Goal: Information Seeking & Learning: Check status

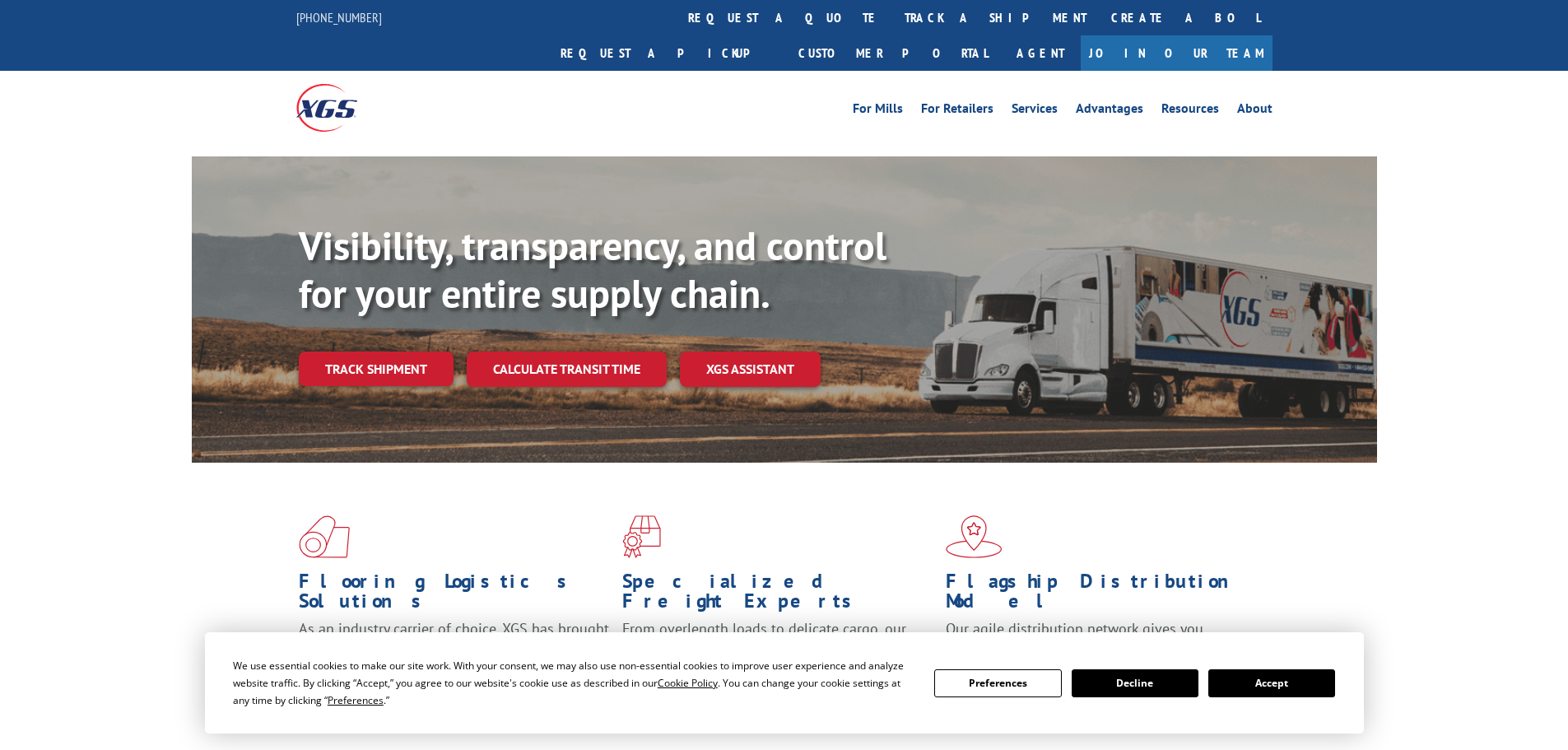
click at [892, 18] on link "track a shipment" at bounding box center [996, 18] width 207 height 36
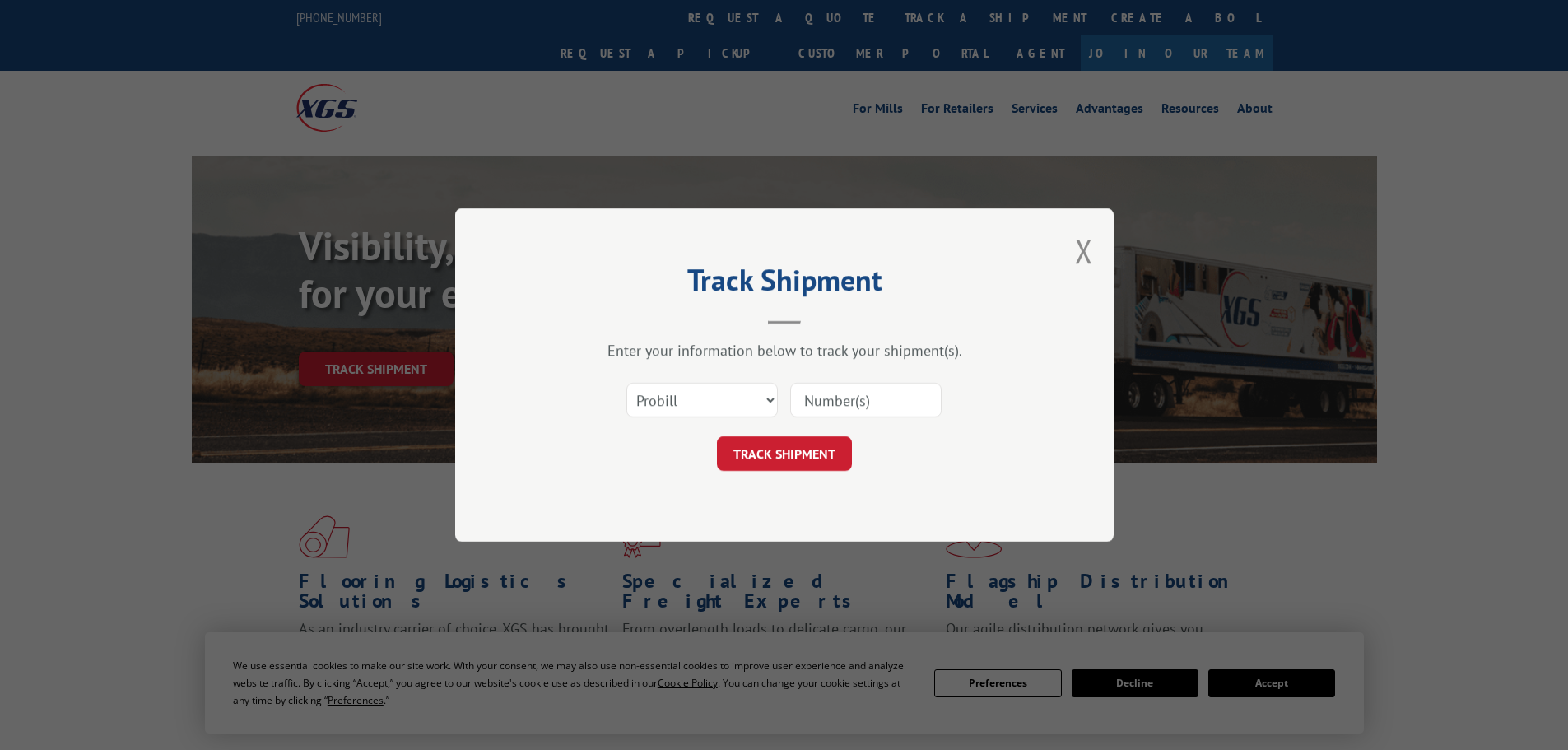
click at [814, 405] on input at bounding box center [865, 400] width 152 height 35
paste input "17685533."
type input "17685533."
click at [797, 441] on button "TRACK SHIPMENT" at bounding box center [784, 453] width 135 height 35
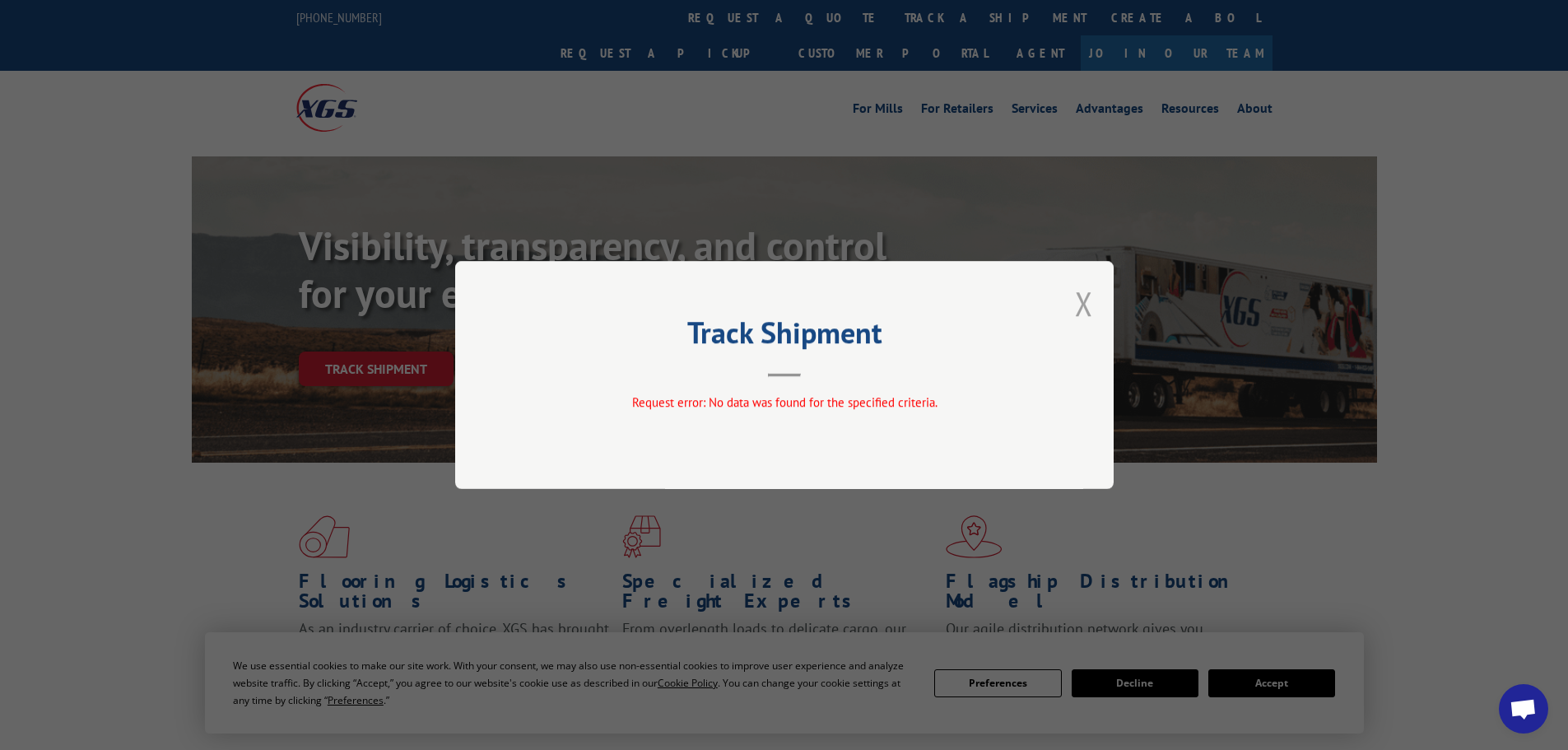
click at [1082, 301] on button "Close modal" at bounding box center [1084, 303] width 18 height 44
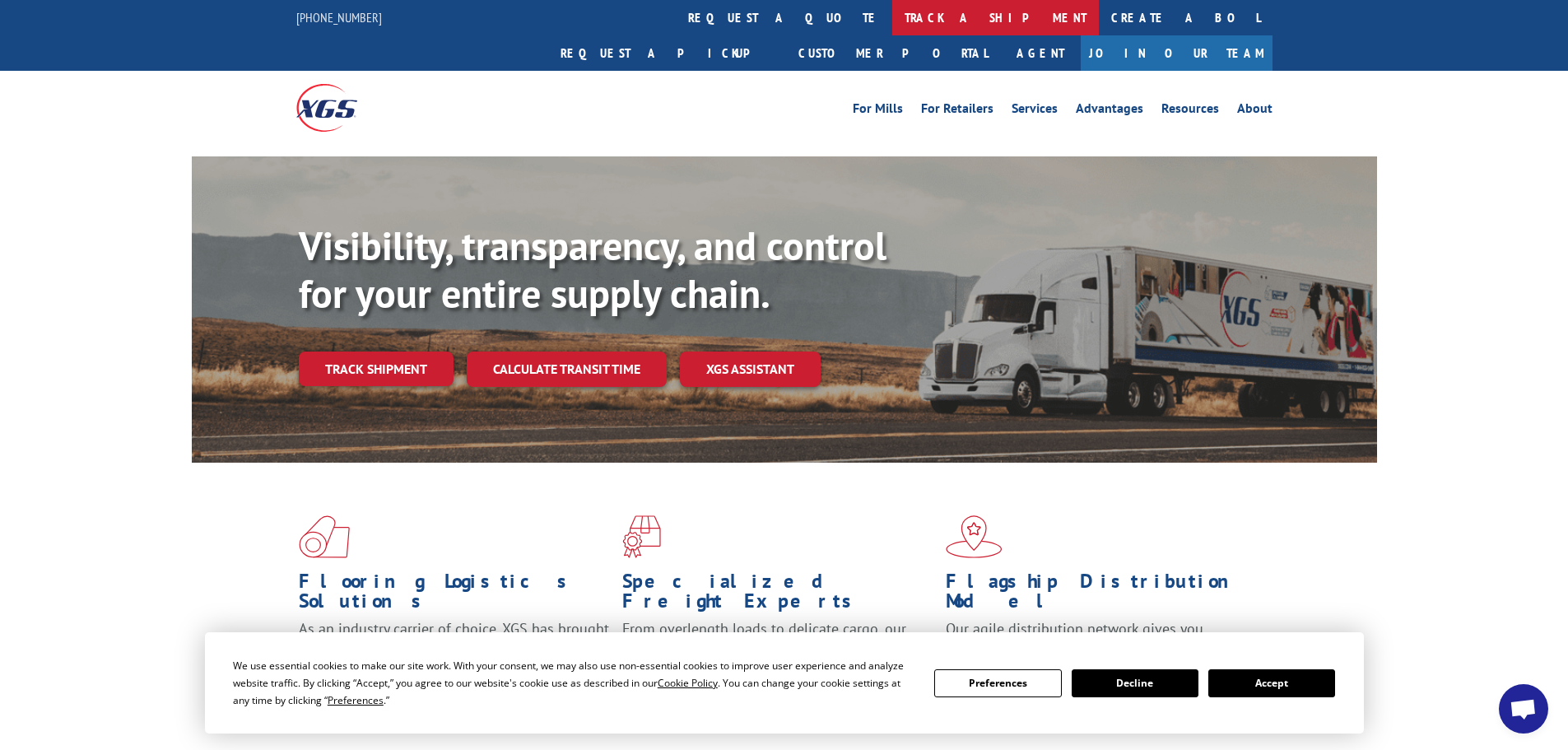
click at [892, 30] on link "track a shipment" at bounding box center [996, 18] width 207 height 36
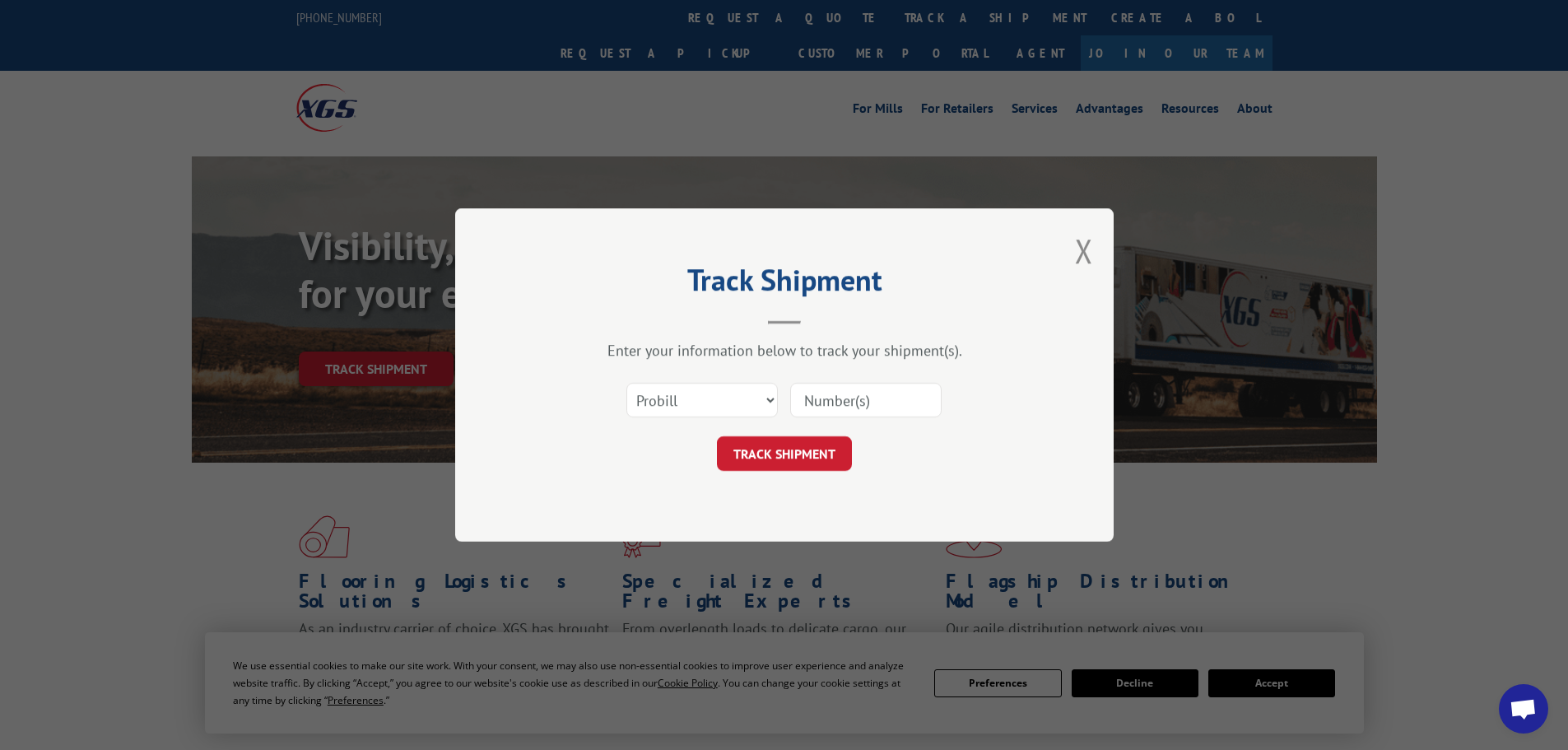
click at [853, 398] on input at bounding box center [865, 400] width 152 height 35
paste input "17685533"
type input "17685533"
click at [825, 464] on button "TRACK SHIPMENT" at bounding box center [784, 453] width 135 height 35
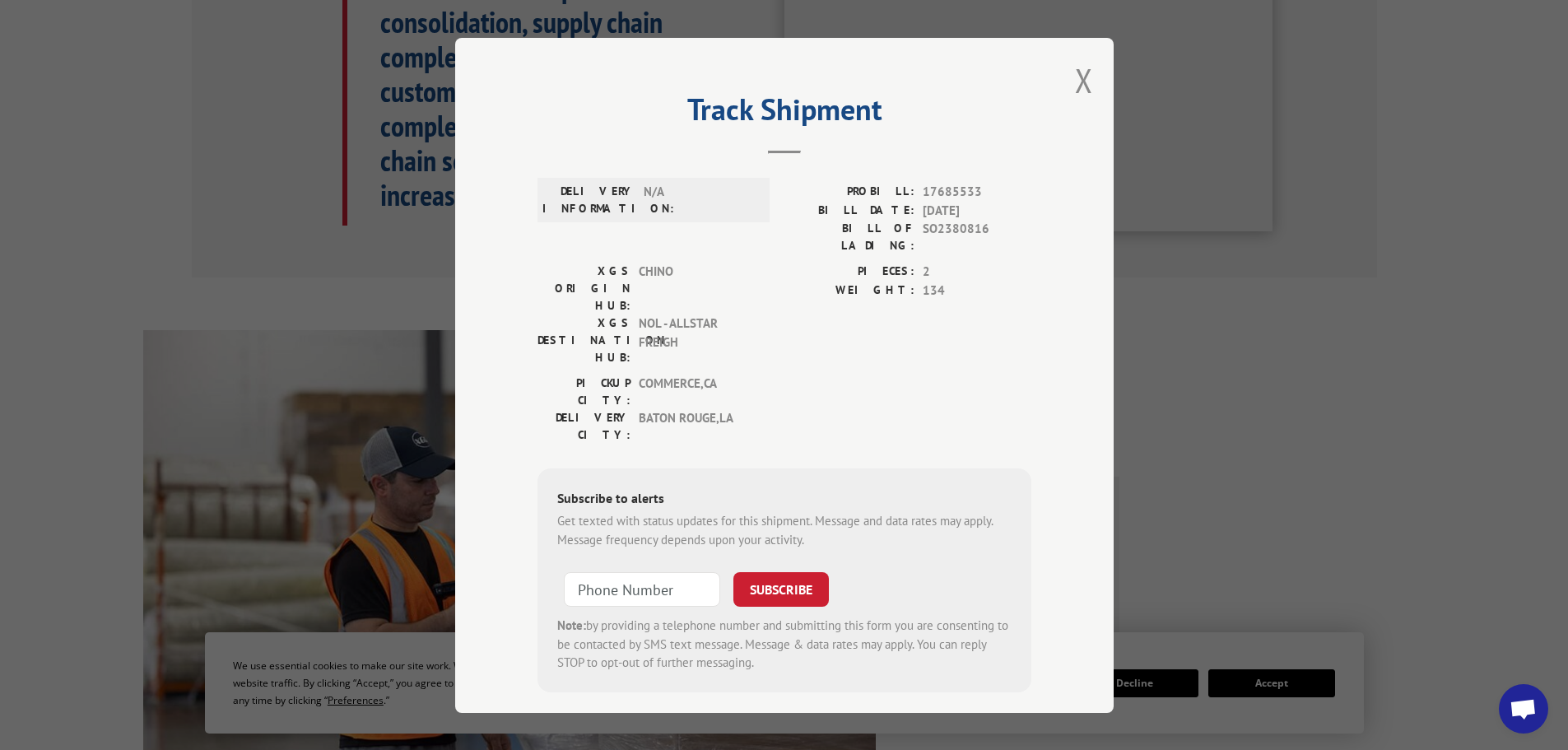
scroll to position [905, 0]
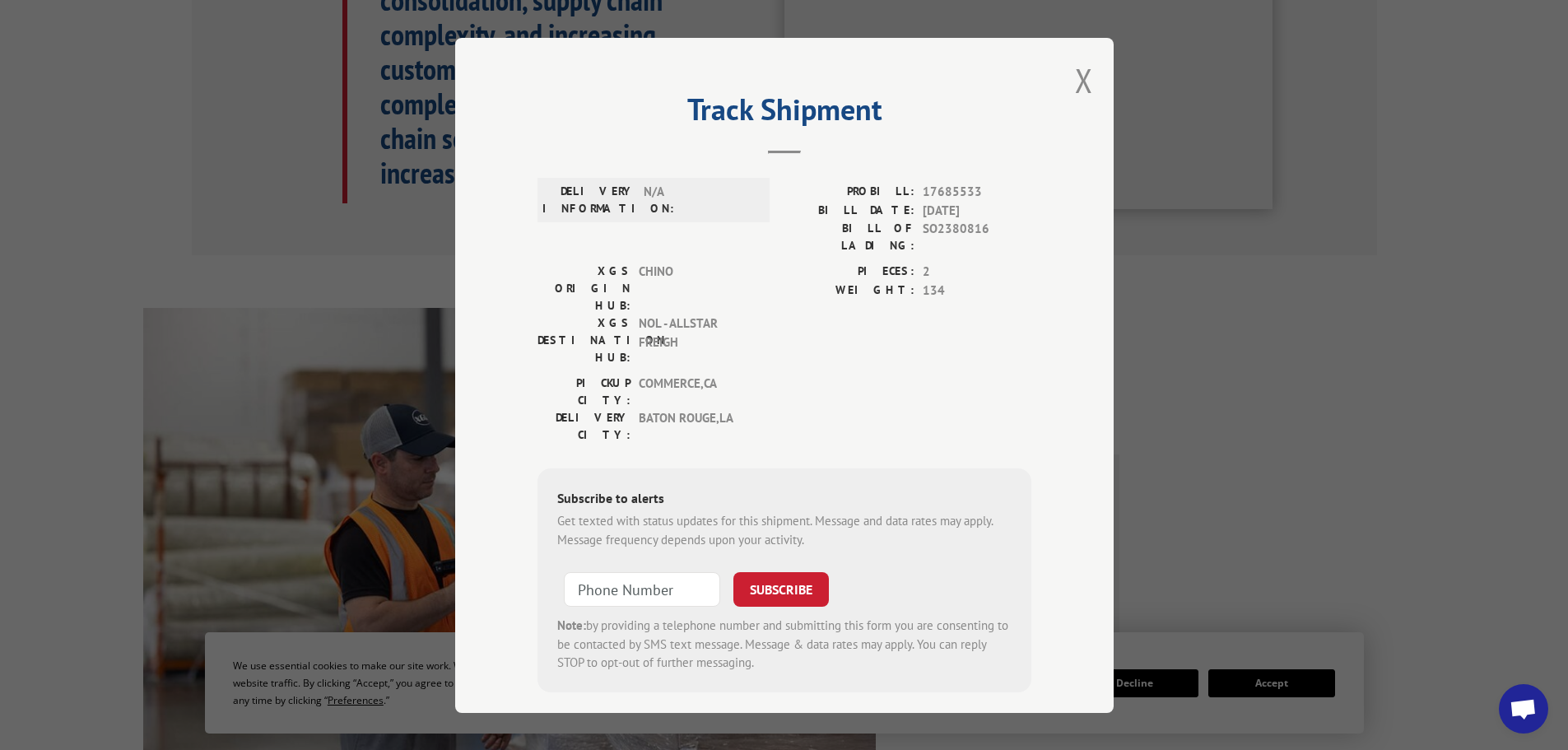
drag, startPoint x: 179, startPoint y: 123, endPoint x: 235, endPoint y: 36, distance: 103.5
click at [182, 121] on div "Track Shipment DELIVERY INFORMATION: N/A PROBILL: 17685533 BILL DATE: [DATE] BI…" at bounding box center [784, 375] width 1568 height 750
